Goal: Task Accomplishment & Management: Manage account settings

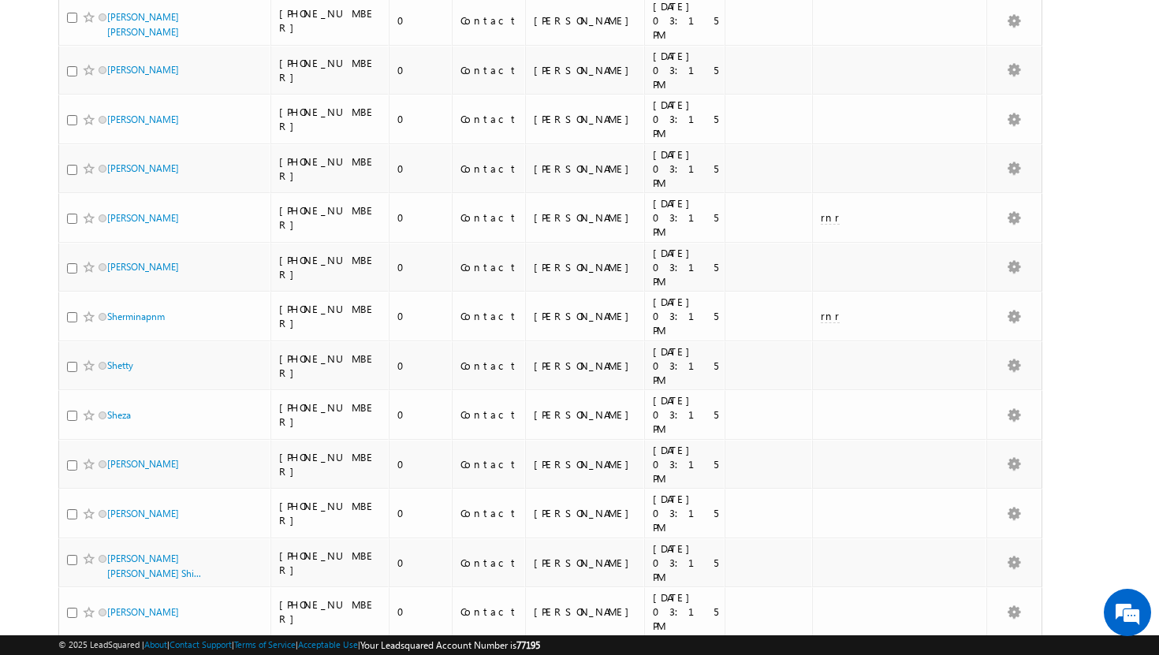
scroll to position [3357, 0]
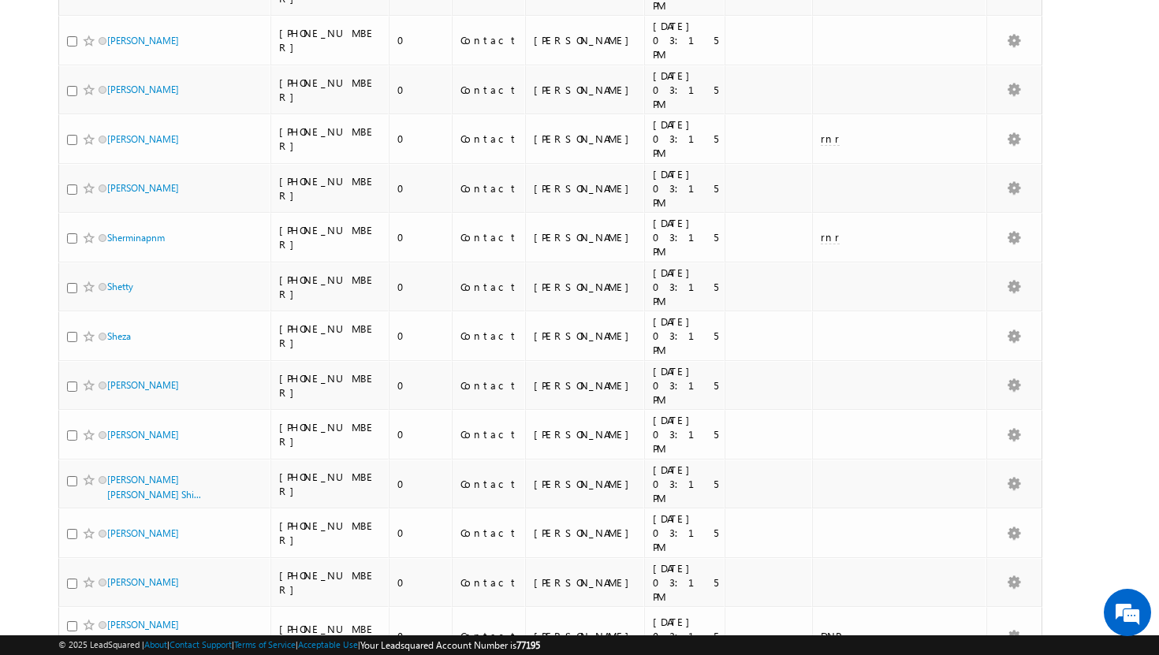
click at [106, 592] on li "25" at bounding box center [112, 595] width 38 height 16
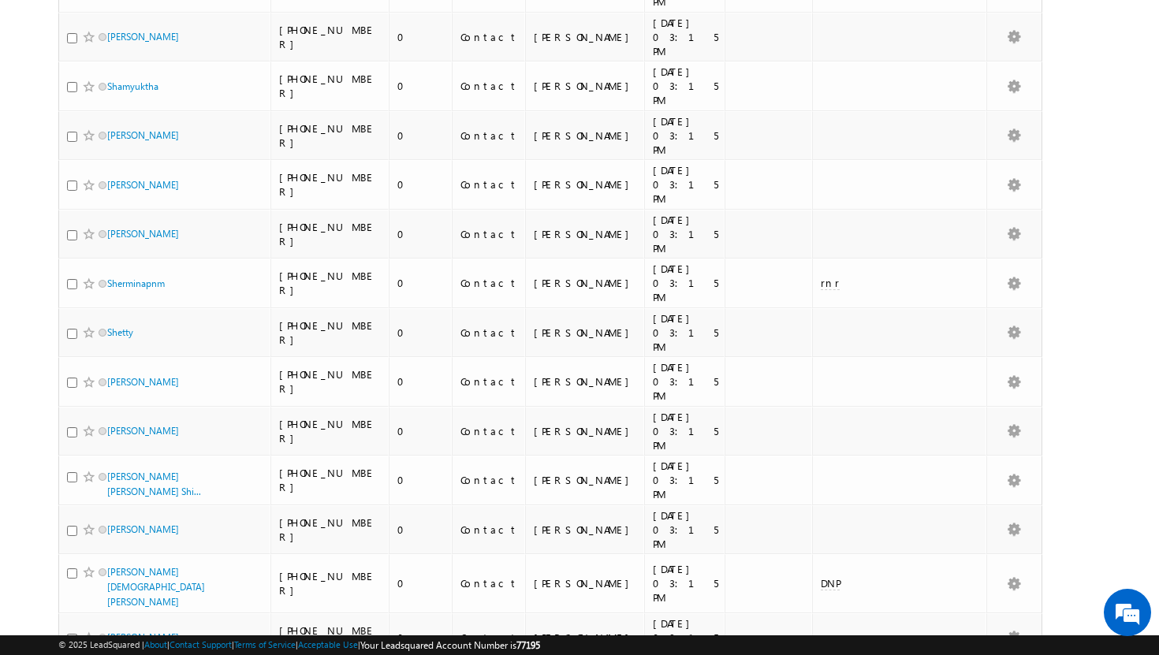
scroll to position [3344, 0]
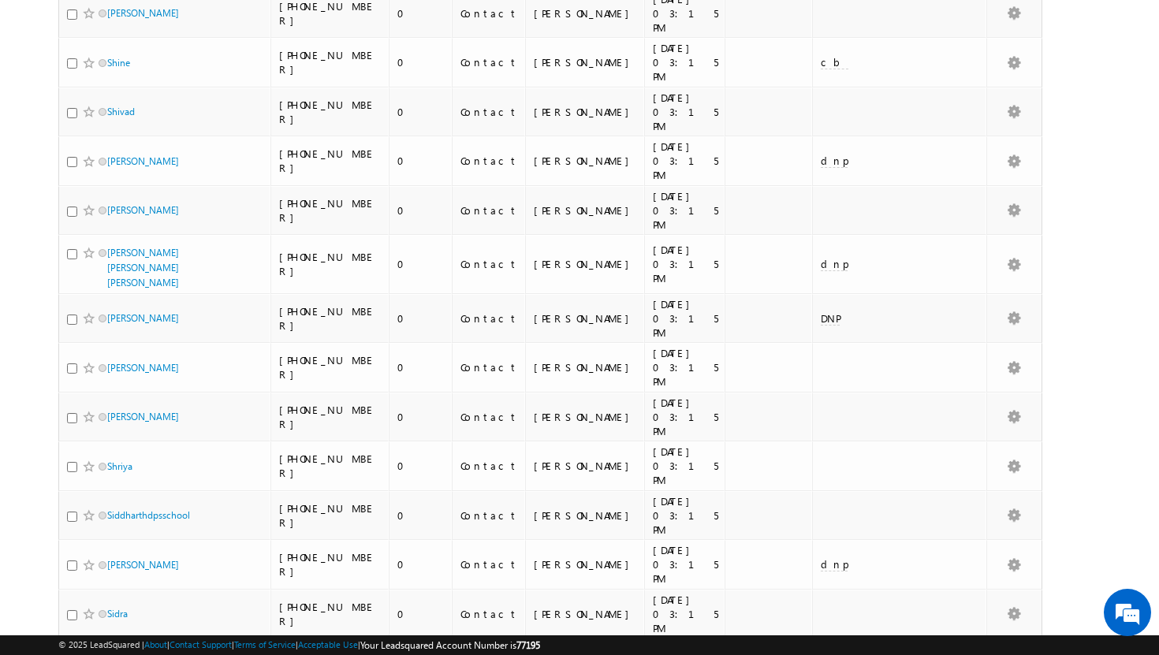
click at [97, 600] on li "25" at bounding box center [112, 595] width 38 height 16
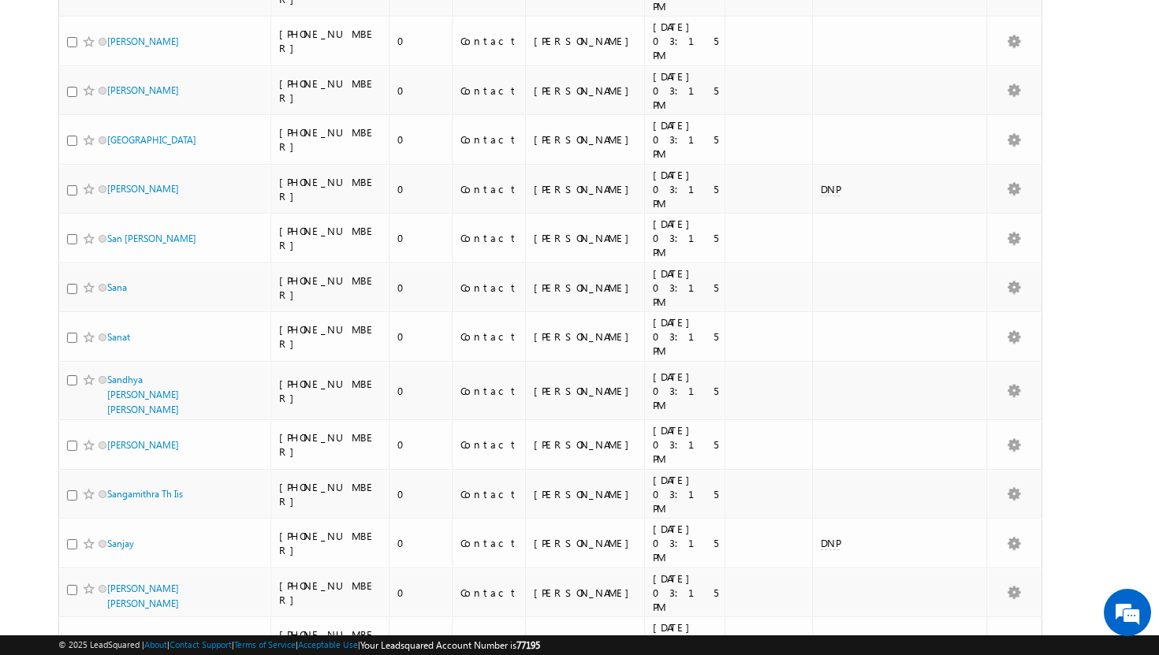
scroll to position [0, 0]
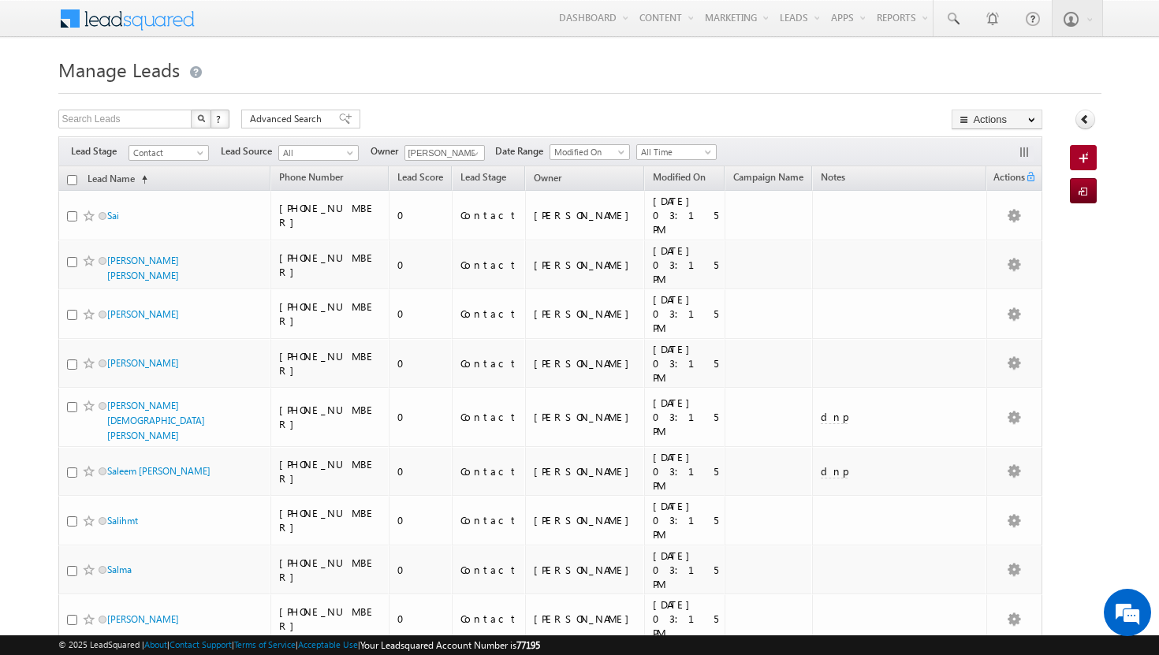
click at [69, 177] on input "checkbox" at bounding box center [72, 180] width 10 height 10
checkbox input "true"
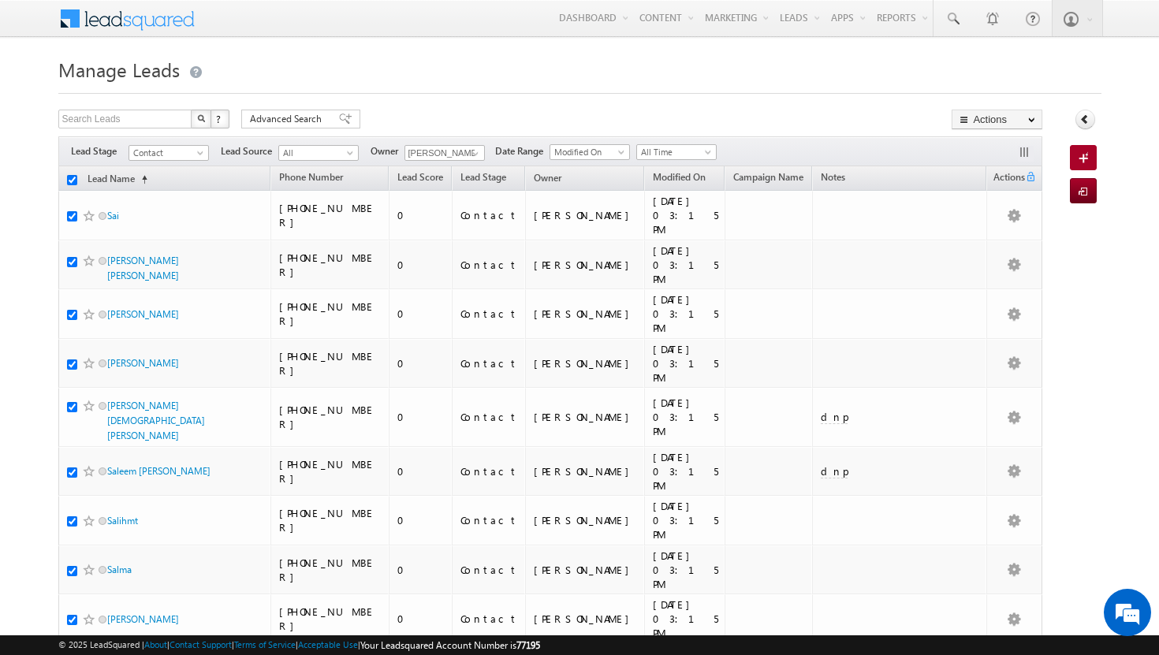
checkbox input "true"
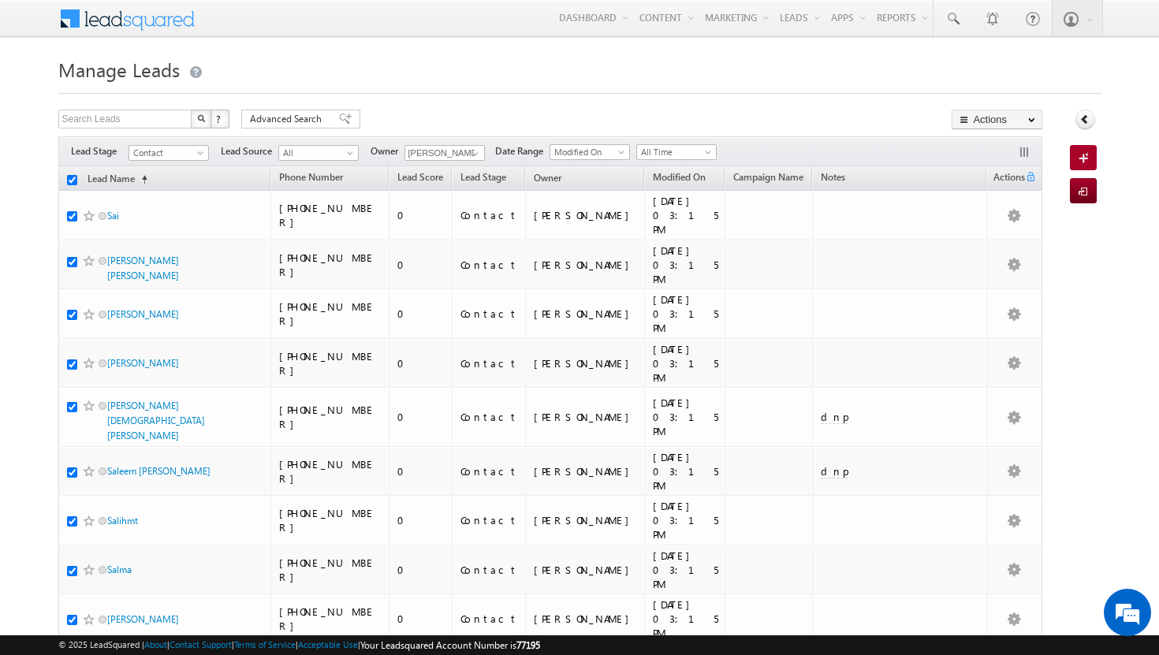
checkbox input "true"
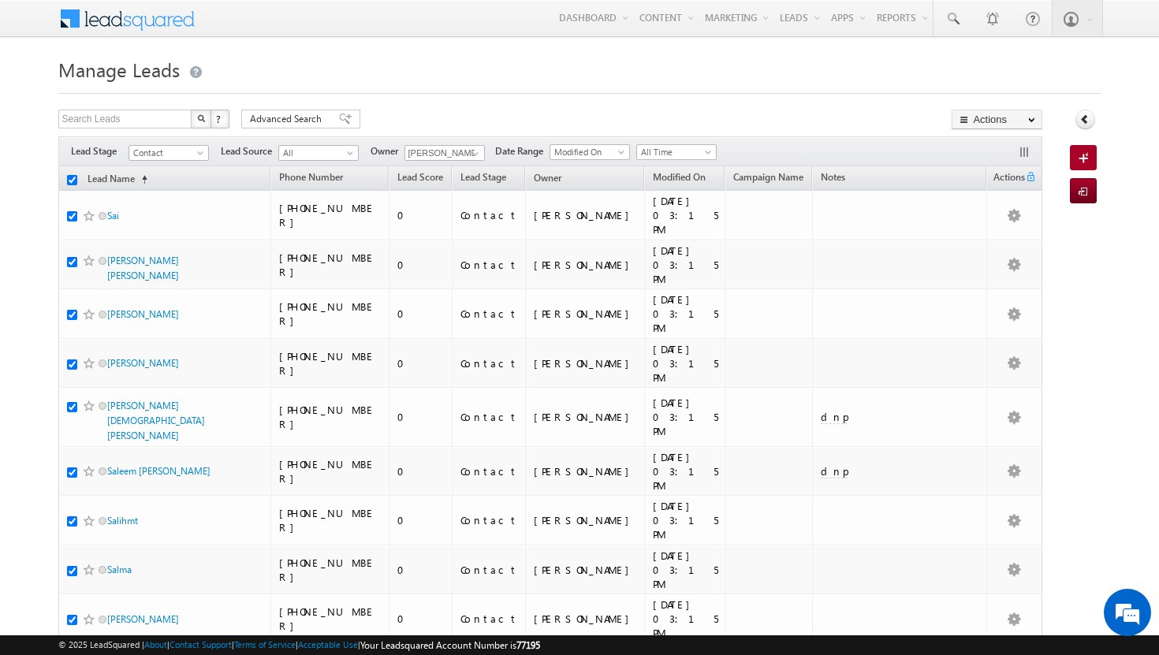
checkbox input "true"
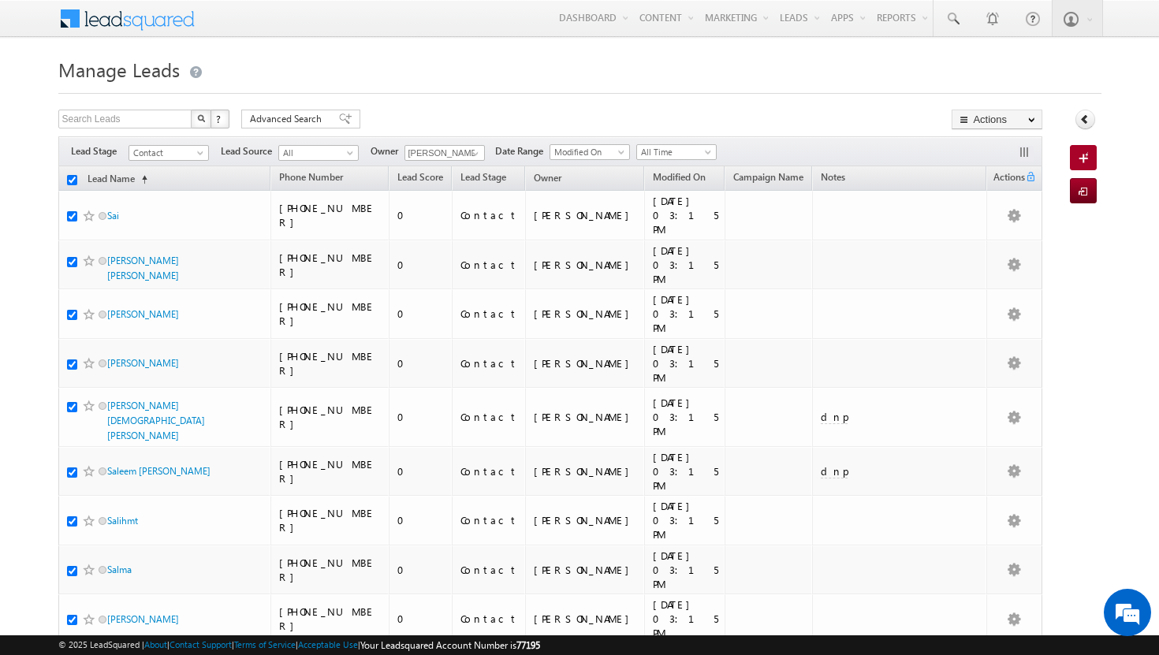
checkbox input "true"
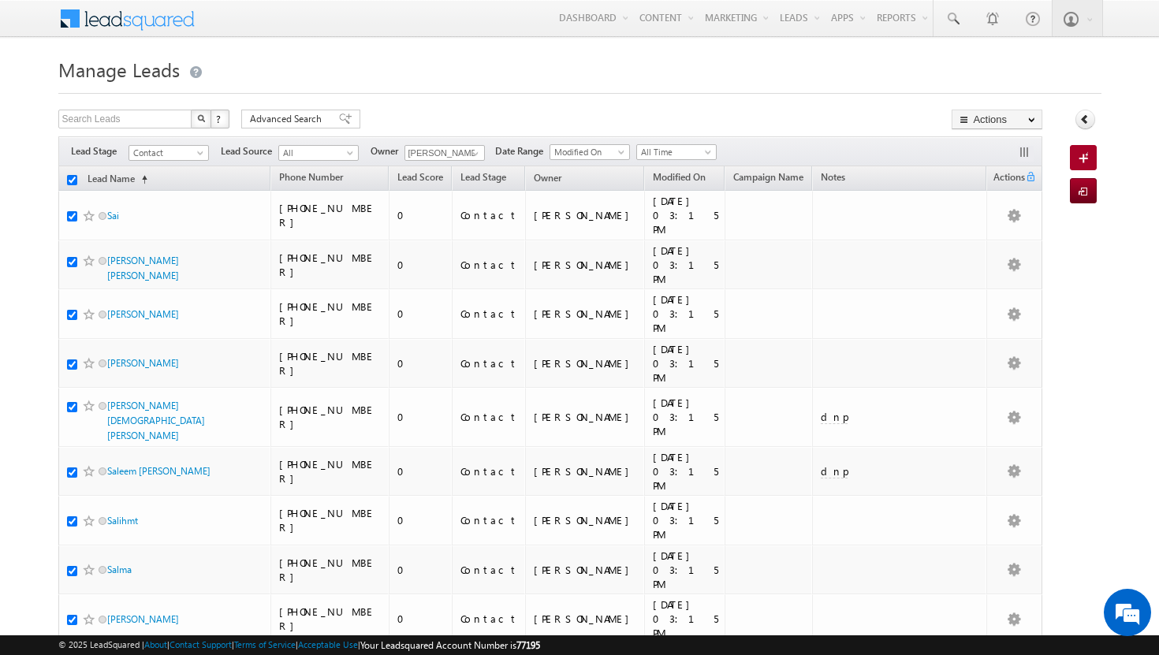
checkbox input "true"
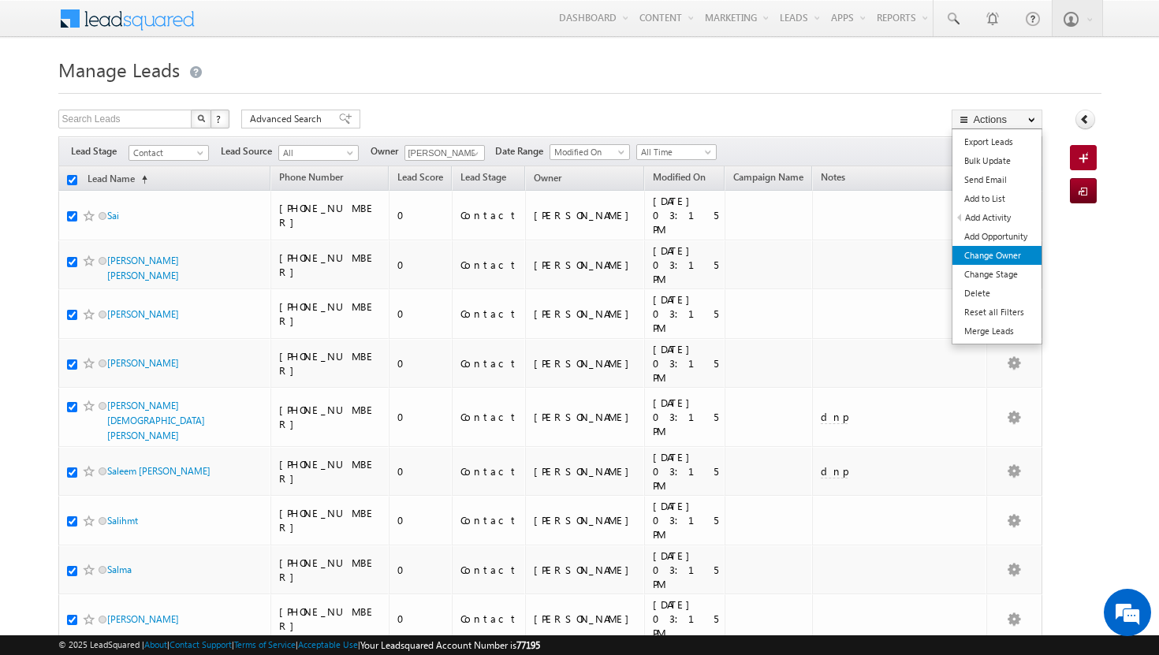
click at [1006, 254] on link "Change Owner" at bounding box center [996, 255] width 89 height 19
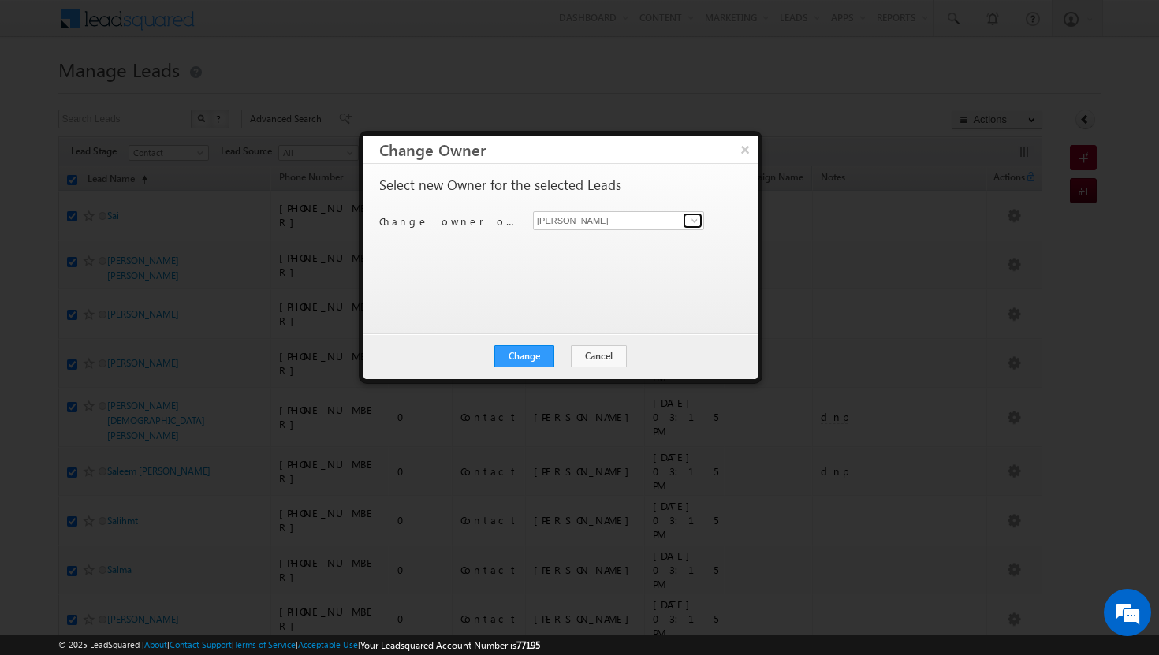
click at [695, 224] on span at bounding box center [694, 220] width 13 height 13
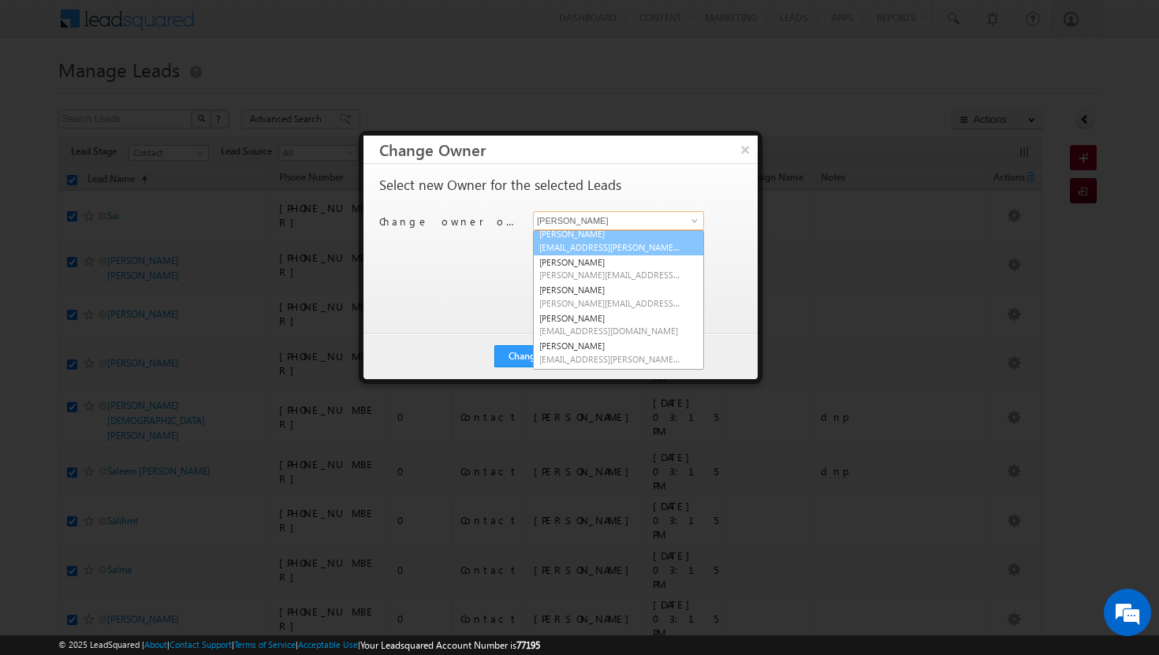
scroll to position [40, 0]
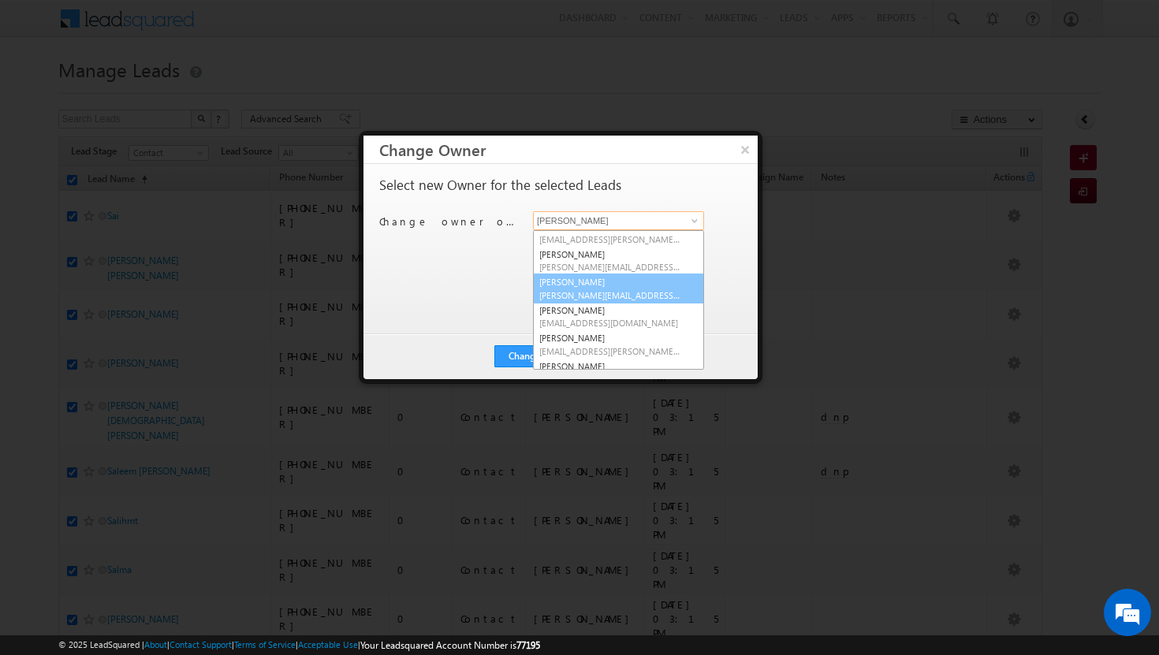
click at [606, 282] on link "Basila Tp basila.tp@indglobal.ae" at bounding box center [618, 289] width 171 height 30
type input "Basila Tp"
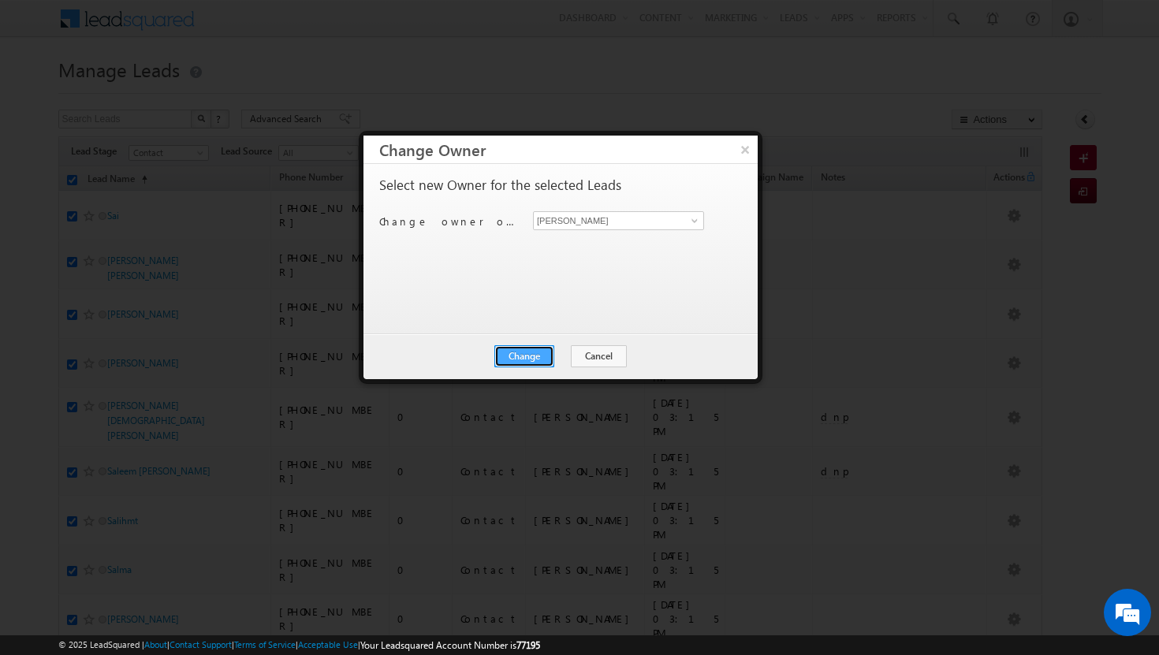
click at [548, 348] on button "Change" at bounding box center [524, 356] width 60 height 22
click at [566, 356] on button "Close" at bounding box center [563, 356] width 50 height 22
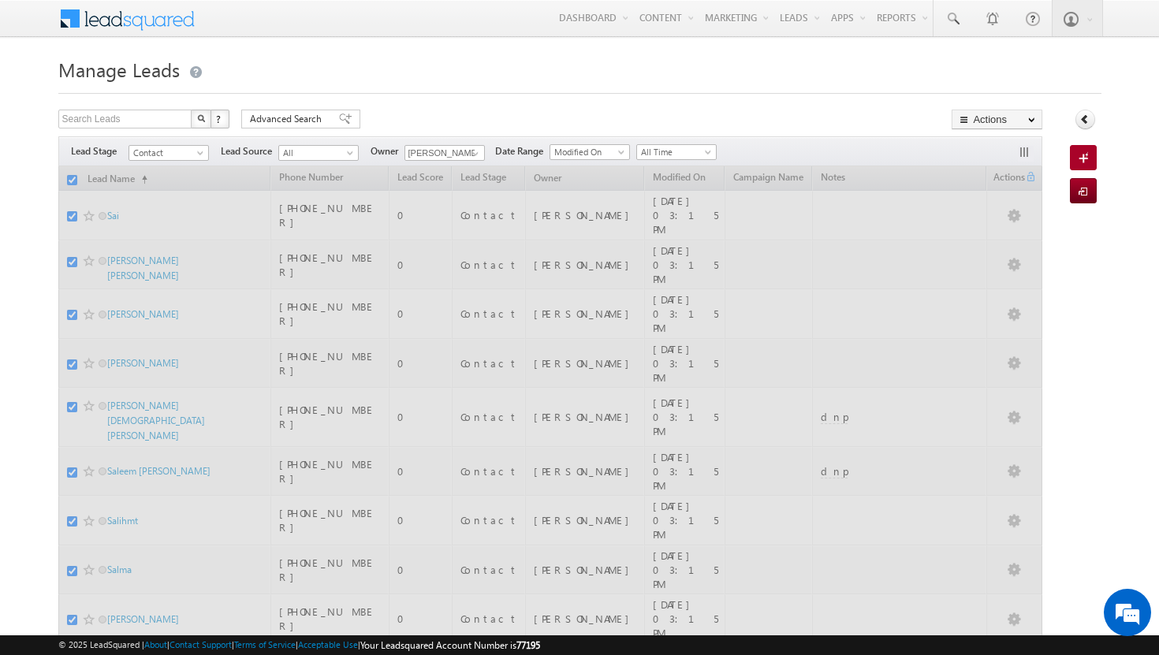
checkbox input "false"
